Goal: Register for event/course

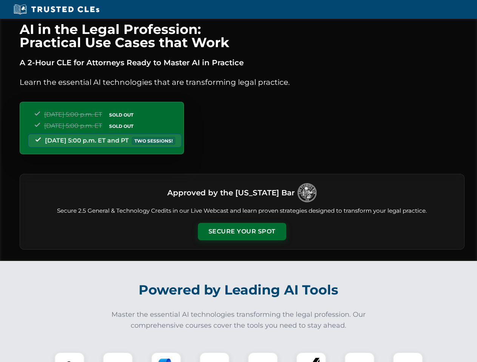
click at [242, 232] on button "Secure Your Spot" at bounding box center [242, 231] width 88 height 17
click at [69, 357] on img at bounding box center [70, 368] width 22 height 22
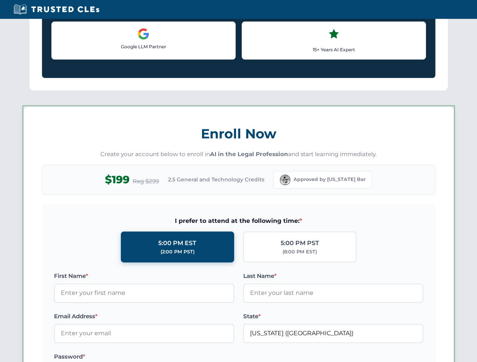
click at [166, 357] on label "Password *" at bounding box center [144, 357] width 180 height 9
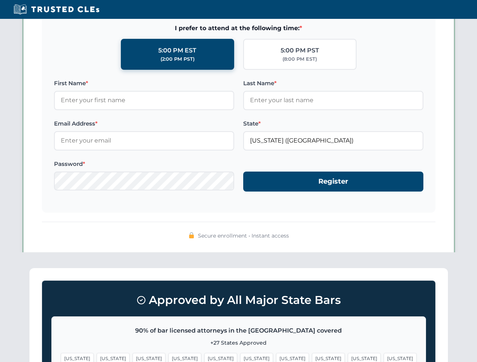
click at [348, 357] on span "[US_STATE]" at bounding box center [364, 358] width 33 height 11
